Goal: Find specific page/section: Find specific page/section

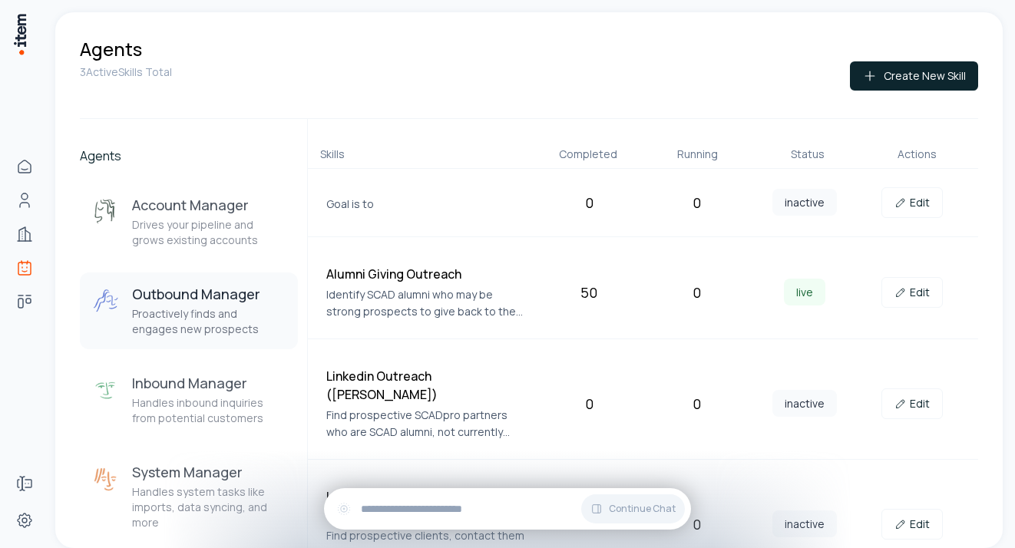
click at [253, 81] on div "3 Active Skills Total Create New Skill" at bounding box center [529, 89] width 898 height 57
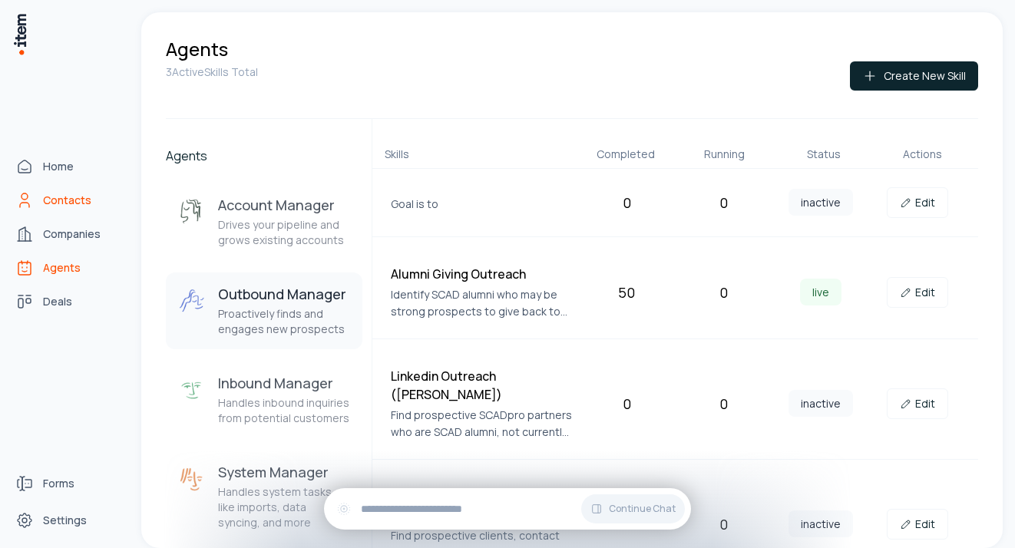
click at [51, 202] on span "Contacts" at bounding box center [67, 200] width 48 height 15
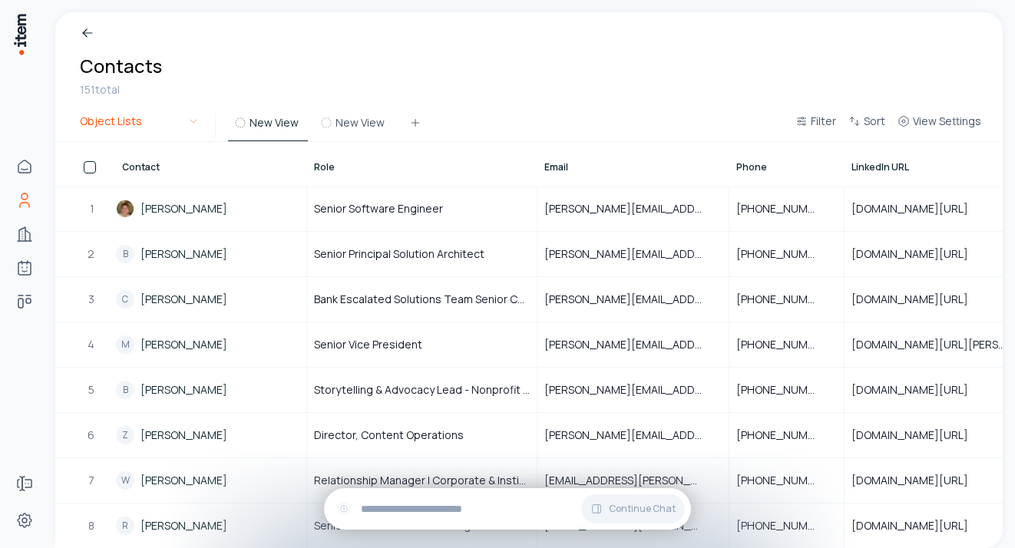
click at [197, 125] on html "Home Contacts Companies Agents Deals Forms Settings Breadcrumb Contacts 151 tot…" at bounding box center [507, 274] width 1015 height 548
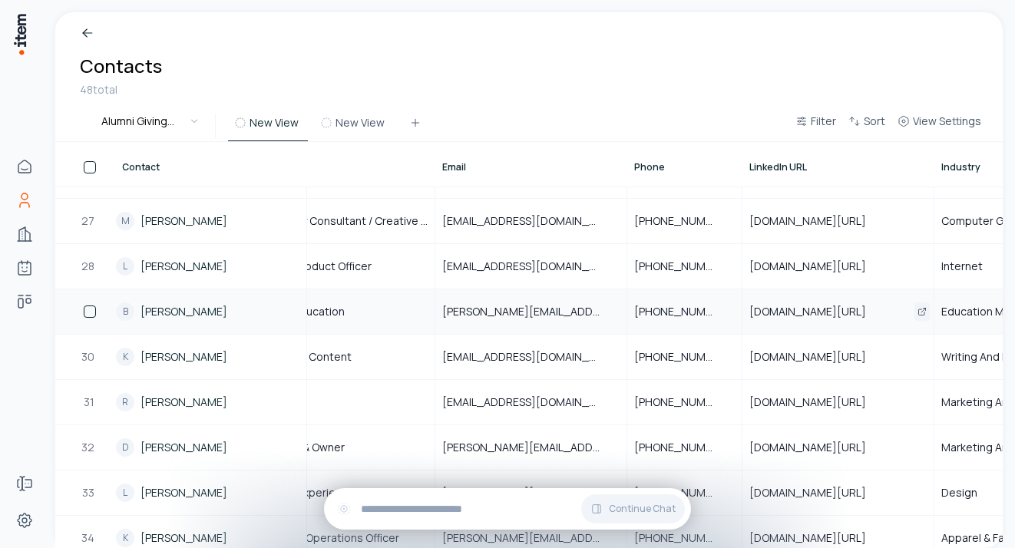
scroll to position [1166, 0]
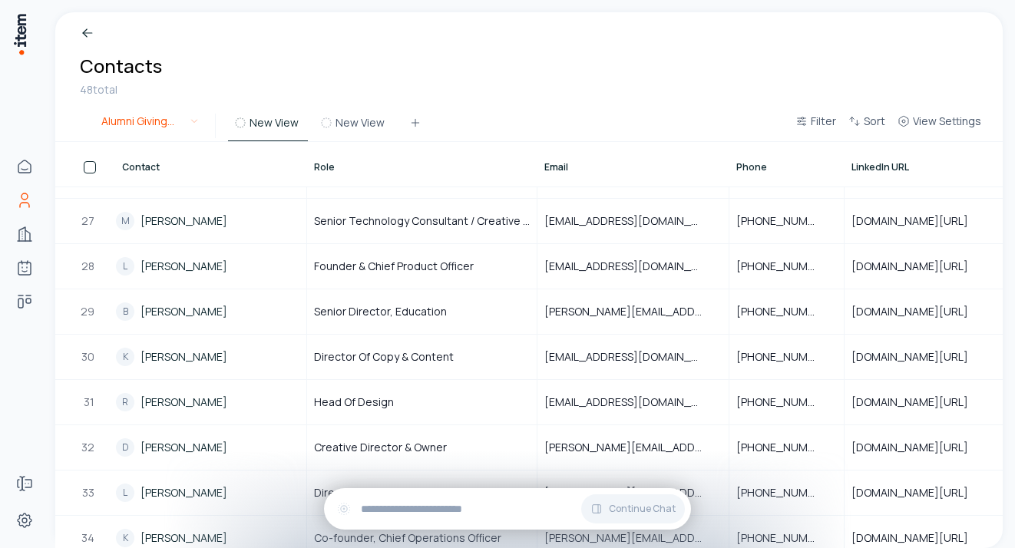
click at [192, 123] on html "Home Contacts Companies Agents Deals Forms Settings Breadcrumb Contacts 48 tota…" at bounding box center [507, 274] width 1015 height 548
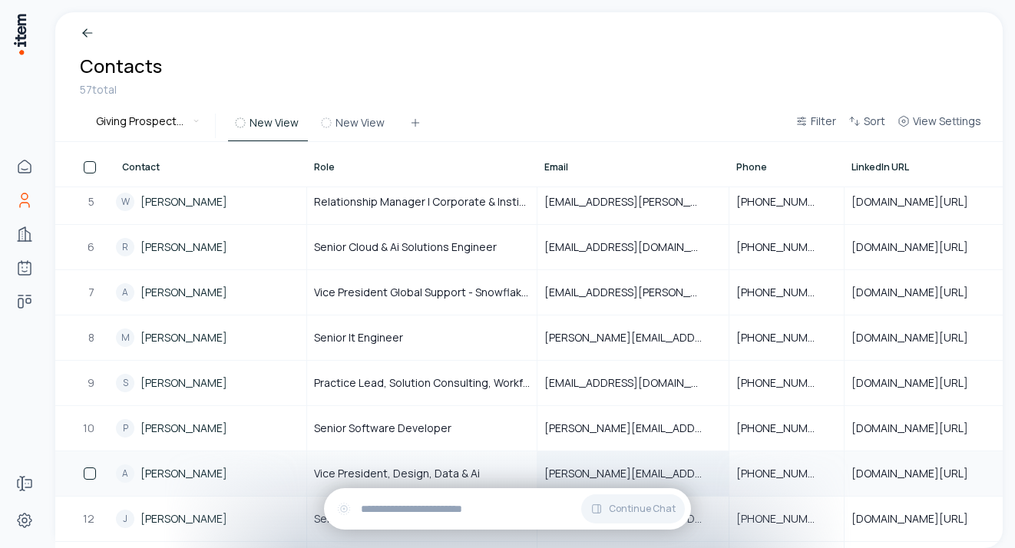
scroll to position [0, 0]
